Goal: Information Seeking & Learning: Learn about a topic

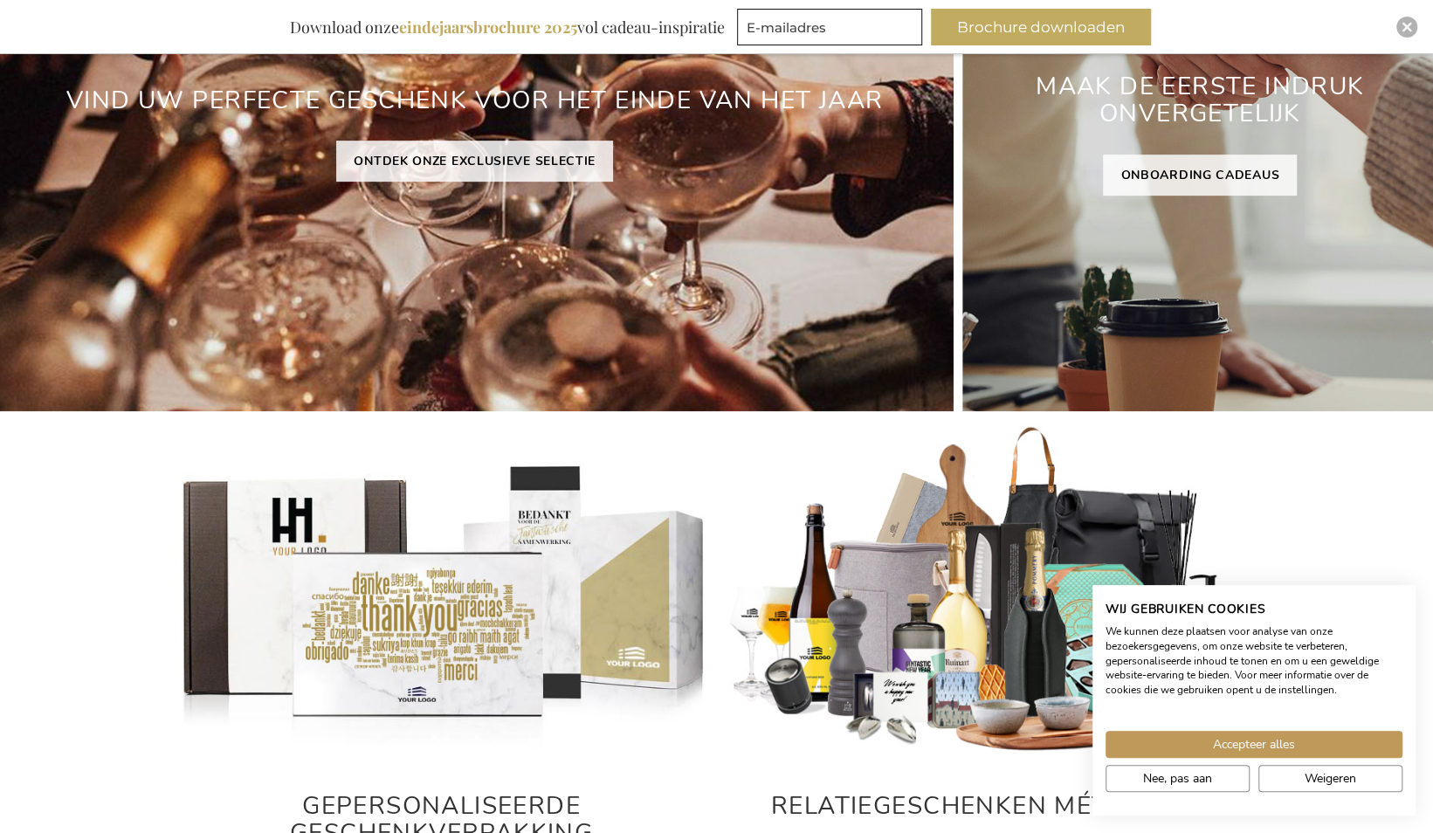
scroll to position [407, 0]
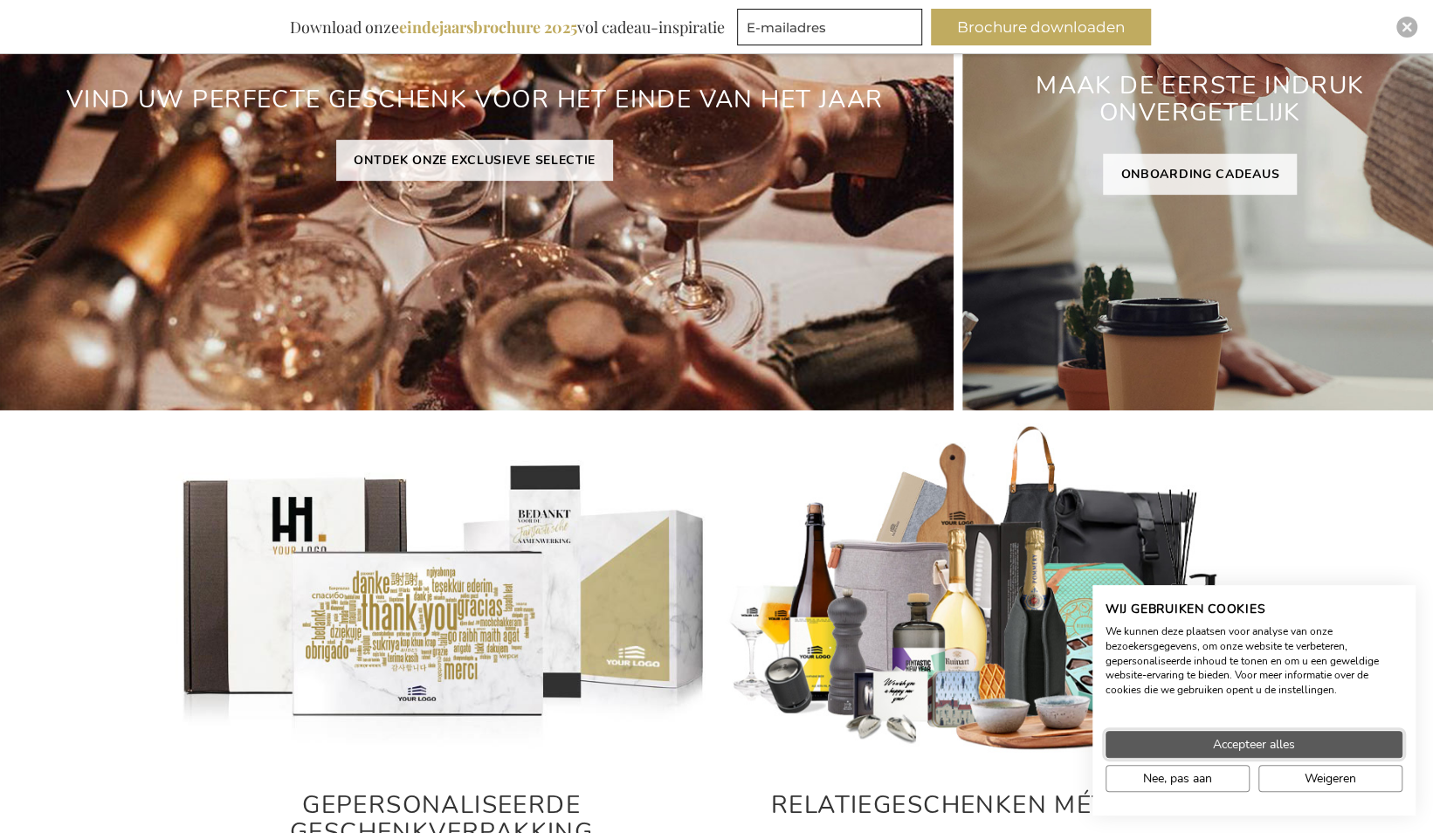
click at [1271, 747] on span "Accepteer alles" at bounding box center [1254, 744] width 82 height 18
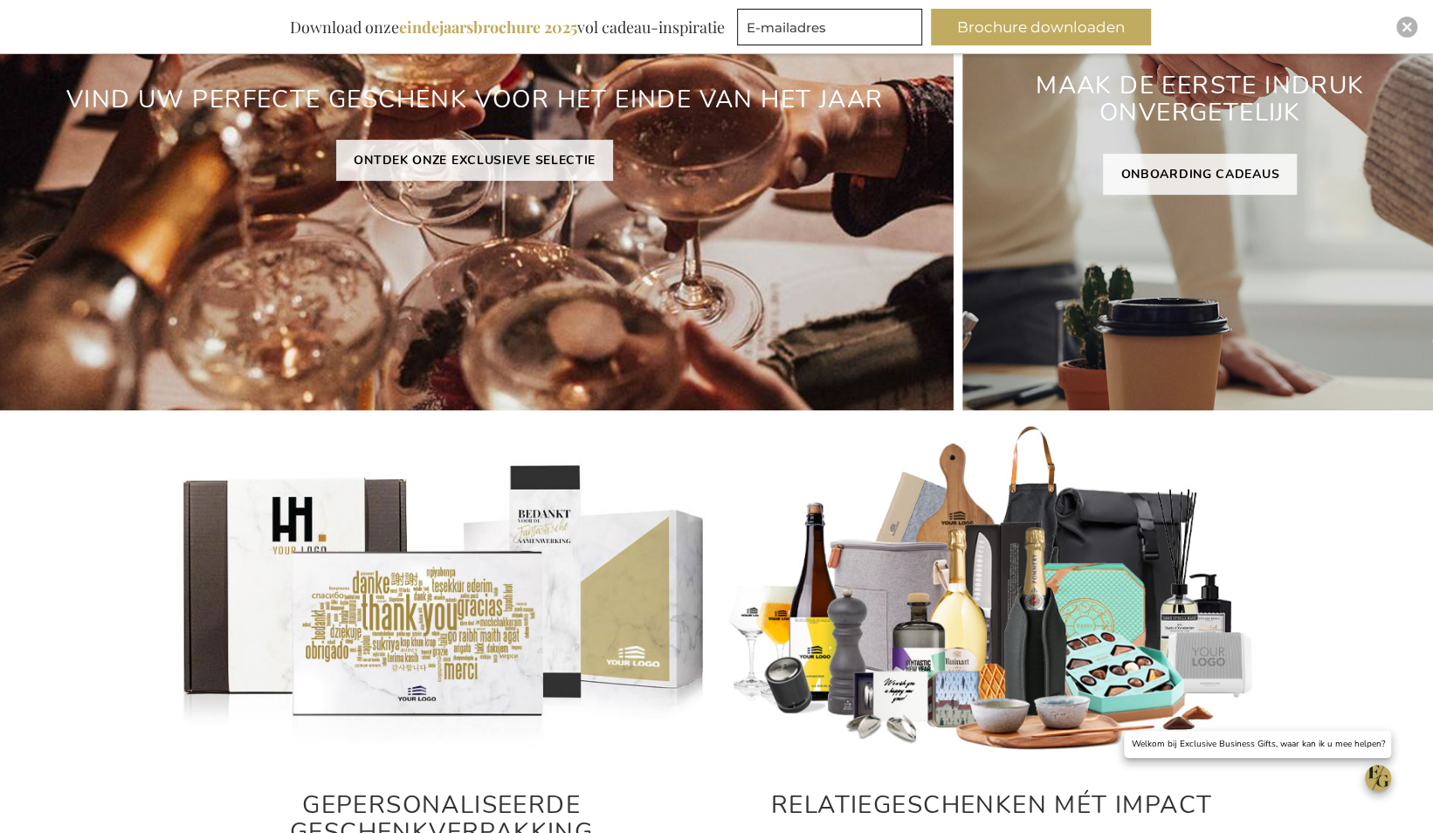
scroll to position [0, 0]
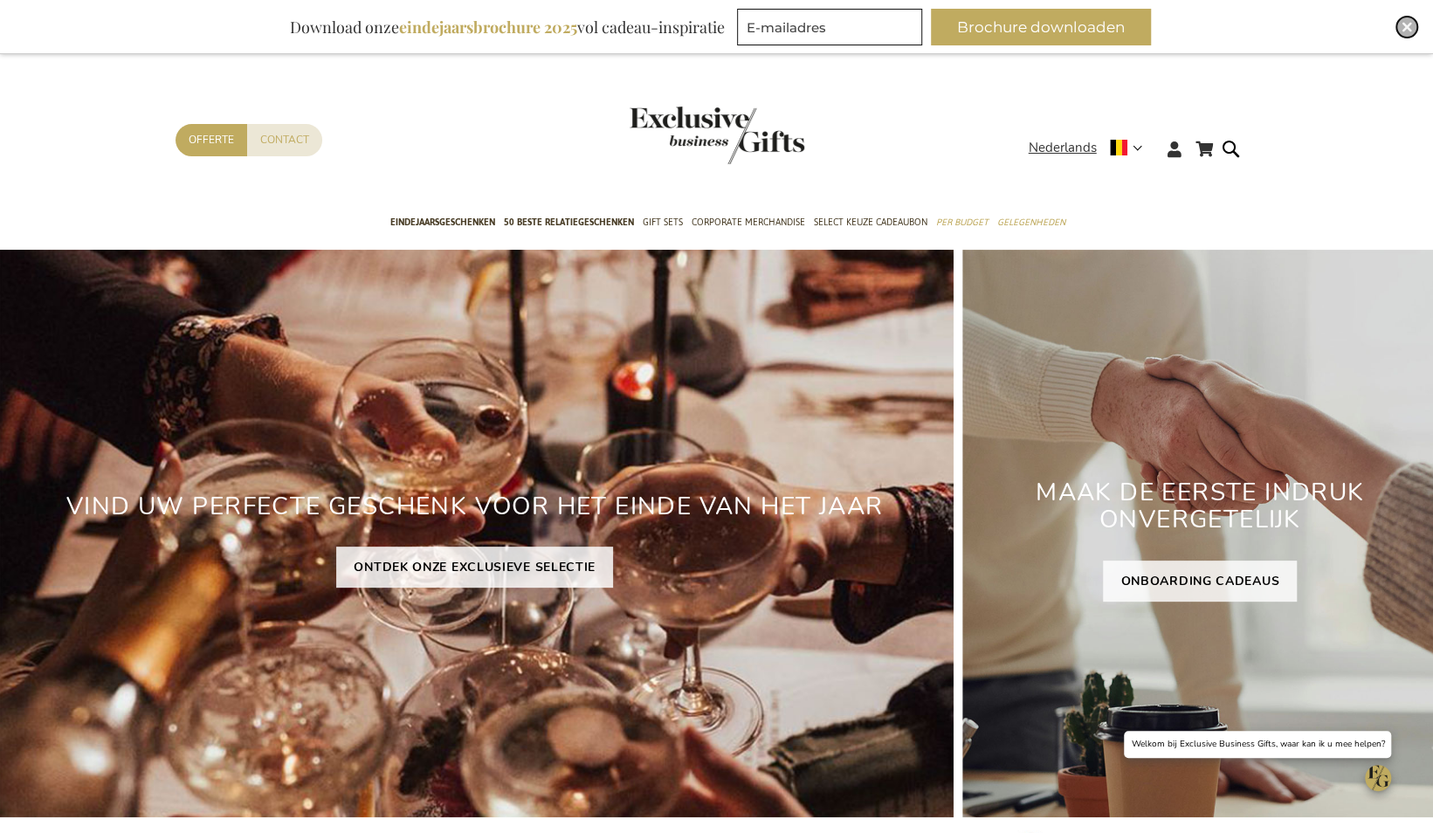
click at [1413, 31] on div "Close" at bounding box center [1406, 27] width 21 height 21
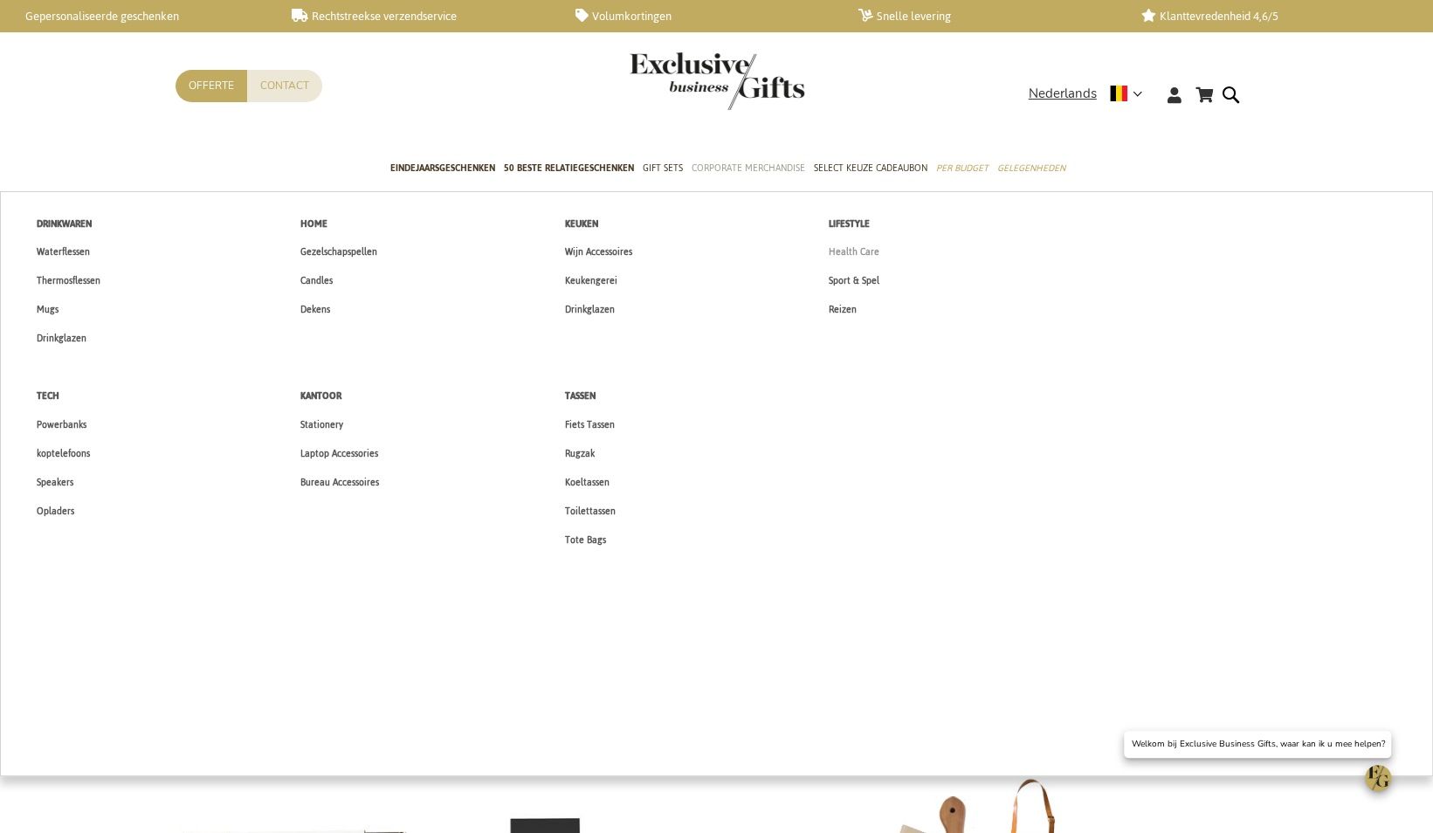
click at [856, 253] on span "Health Care" at bounding box center [854, 252] width 51 height 18
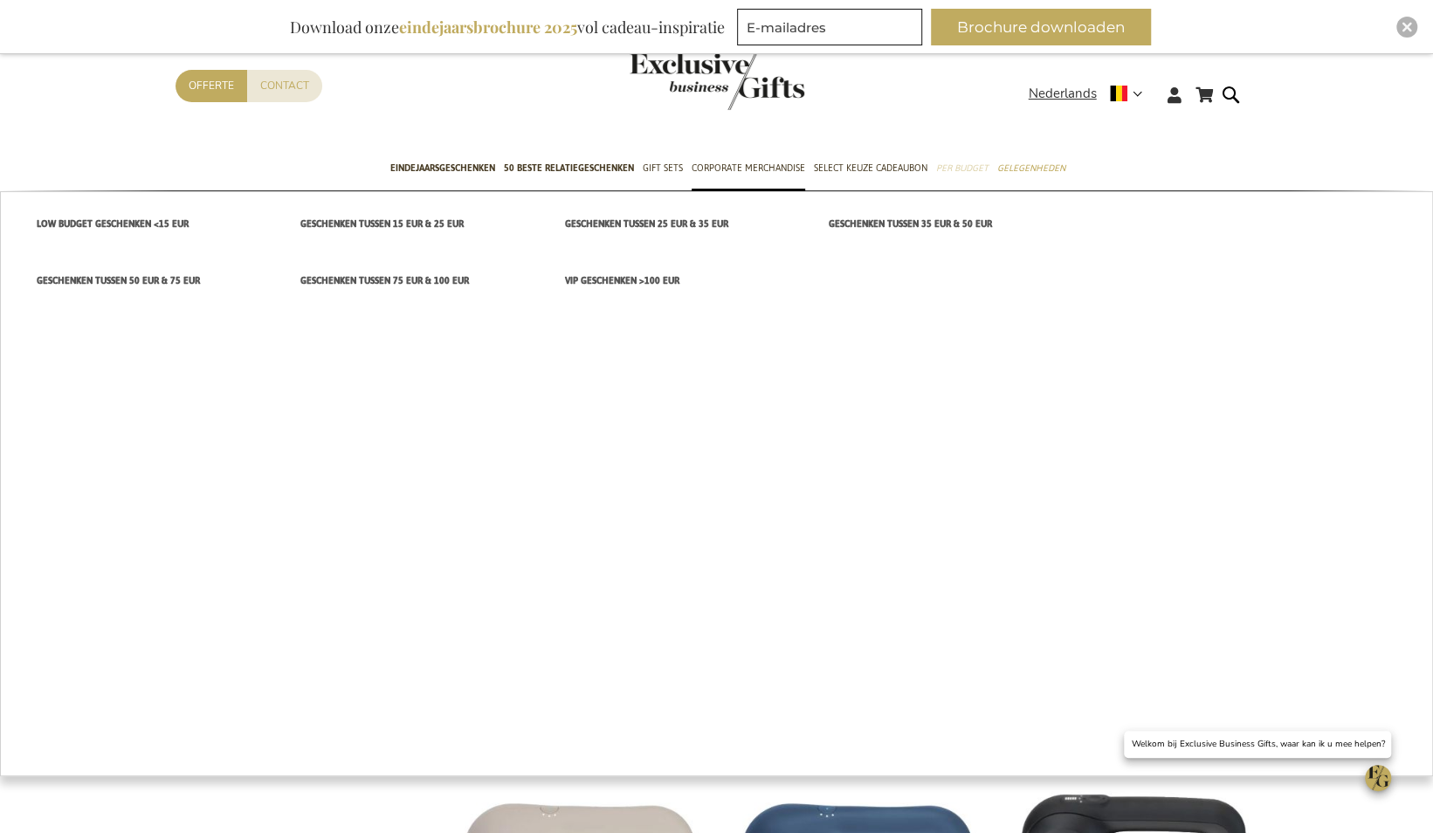
click at [946, 171] on span "Per Budget" at bounding box center [962, 168] width 52 height 18
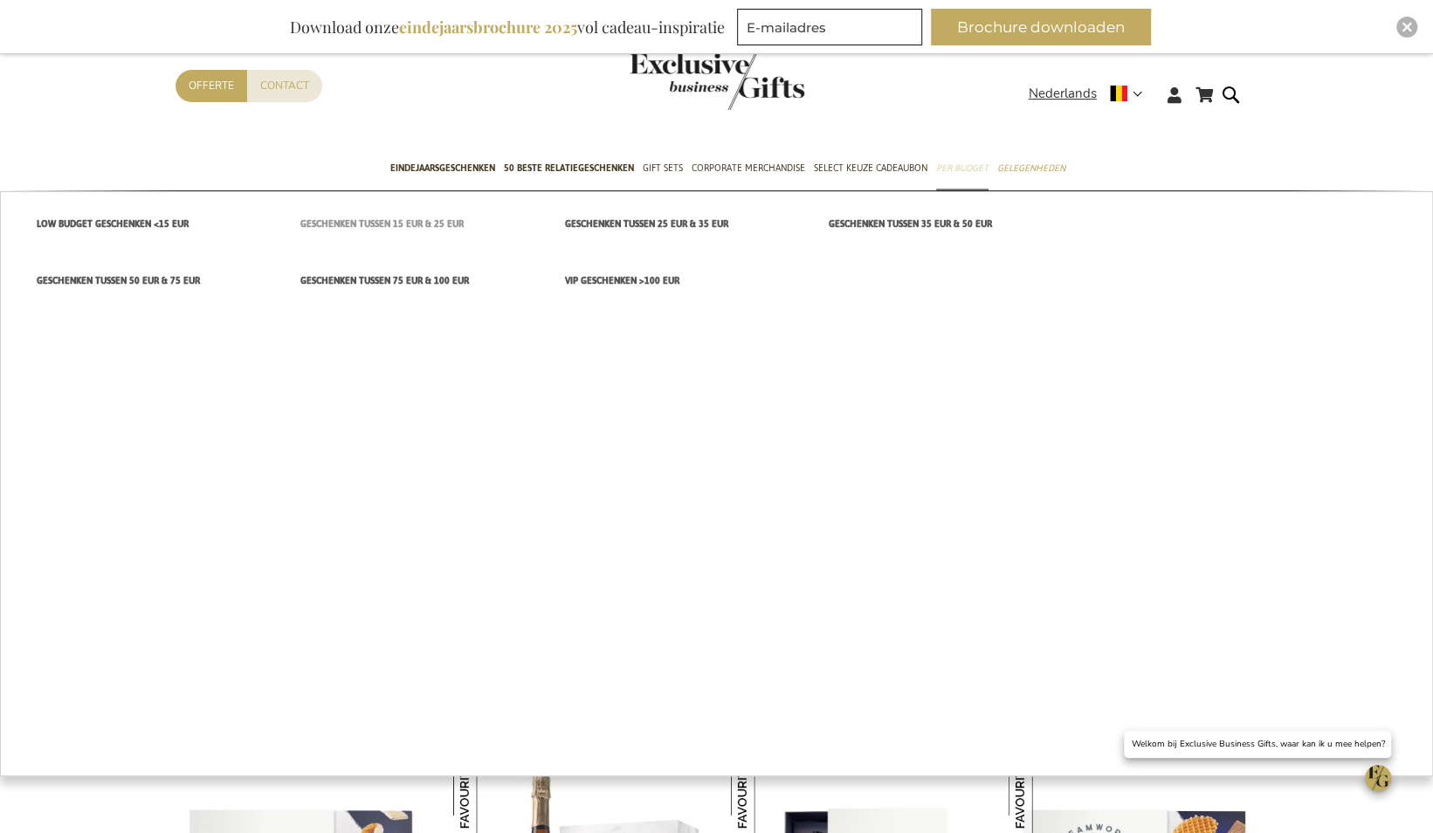
click at [345, 233] on link "Geschenken tussen 15 EUR & 25 EUR" at bounding box center [414, 224] width 264 height 29
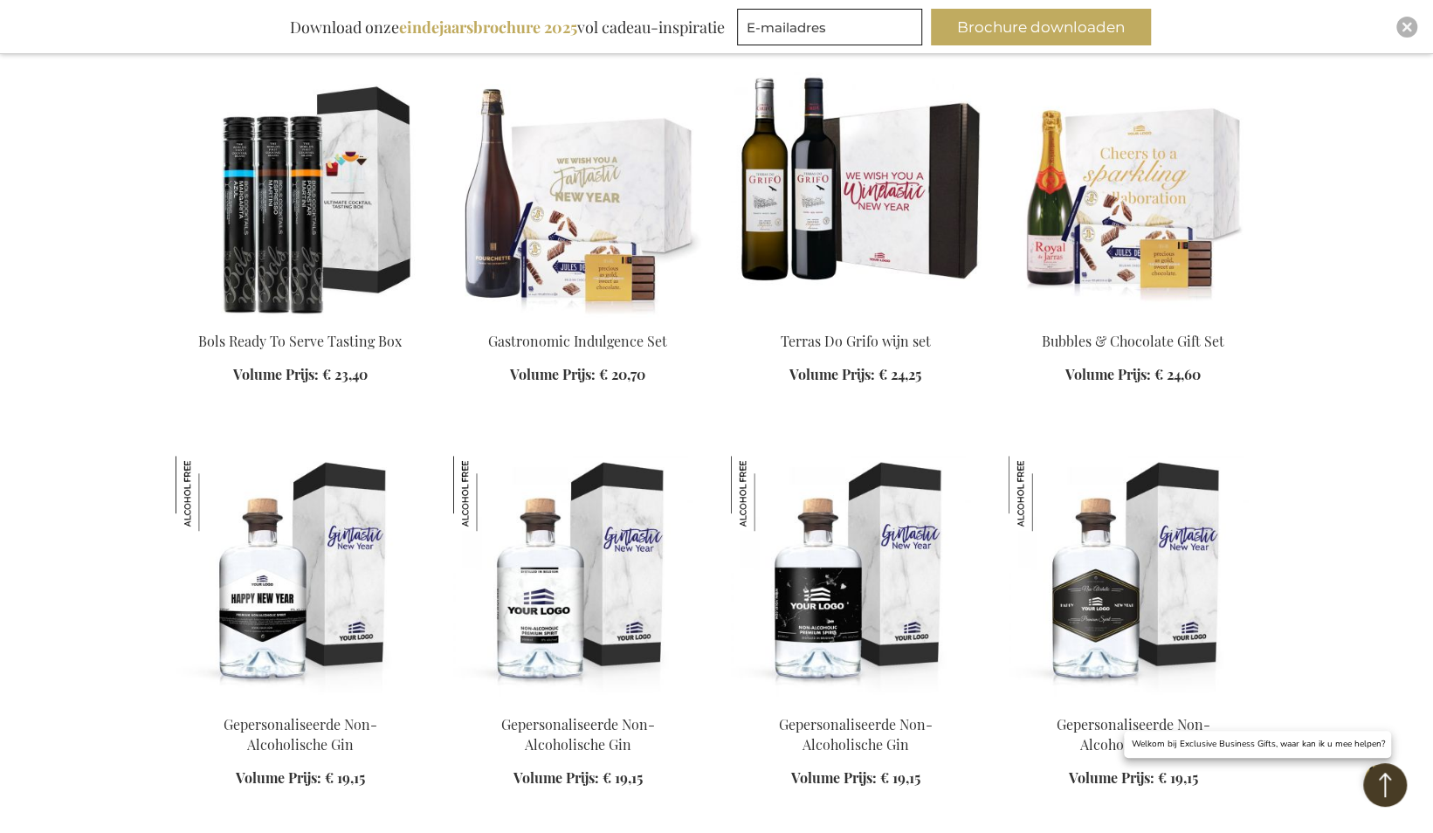
scroll to position [9267, 0]
